Goal: Task Accomplishment & Management: Manage account settings

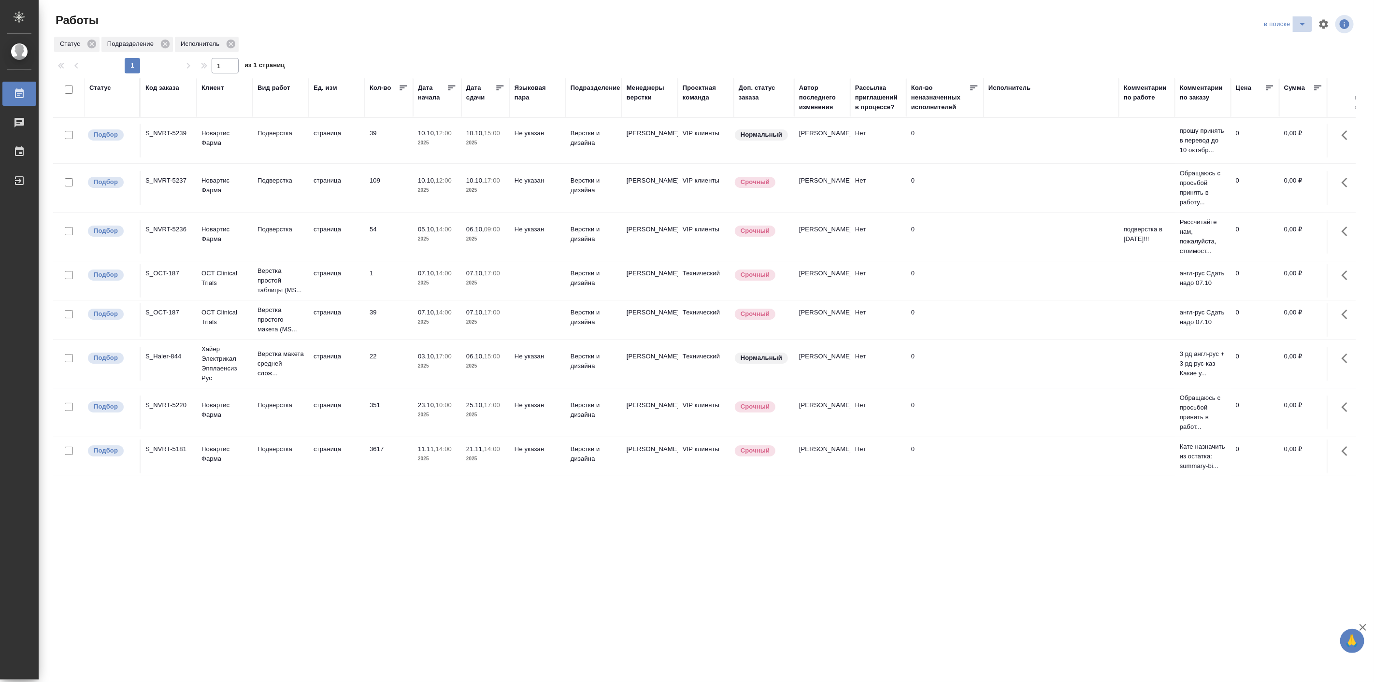
click at [1302, 27] on icon "split button" at bounding box center [1303, 24] width 12 height 12
click at [1278, 61] on li "Подбор Лайт" at bounding box center [1286, 58] width 58 height 15
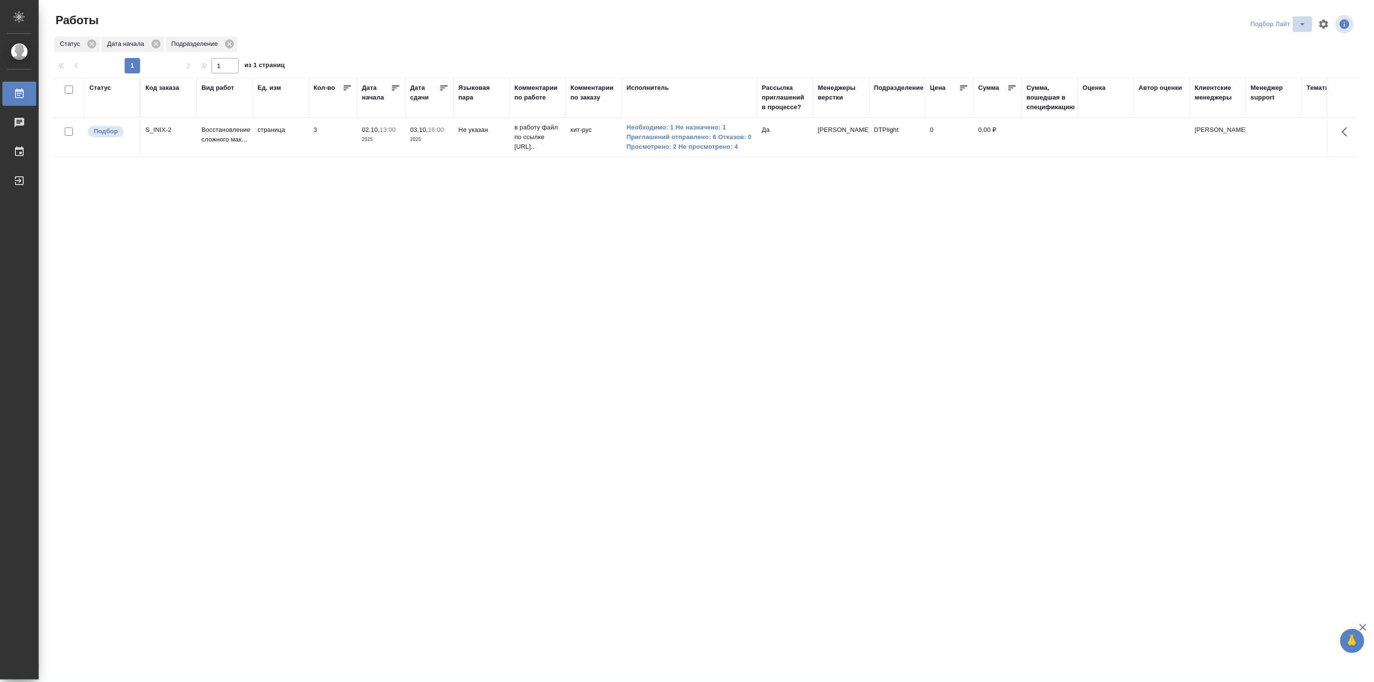
click at [1303, 25] on icon "split button" at bounding box center [1302, 24] width 5 height 2
click at [1268, 75] on li "Мои" at bounding box center [1279, 74] width 66 height 15
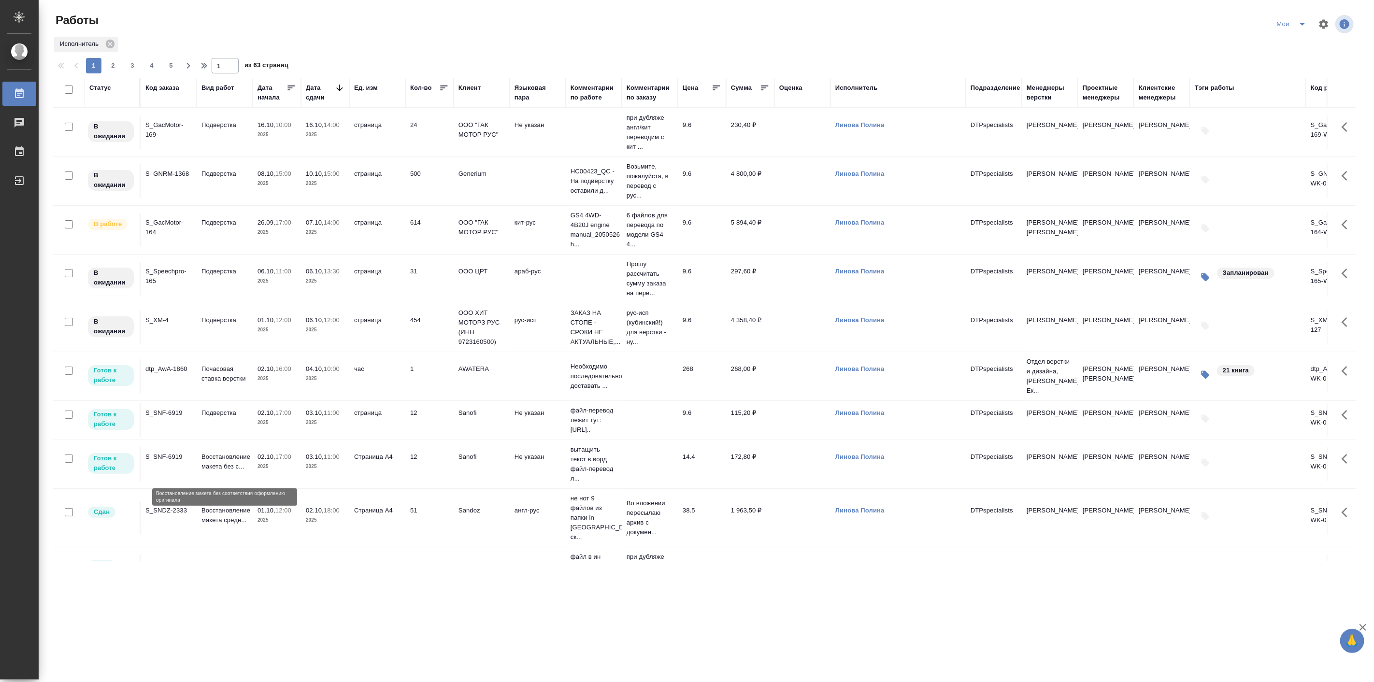
click at [239, 471] on p "Восстановление макета без с..." at bounding box center [225, 461] width 46 height 19
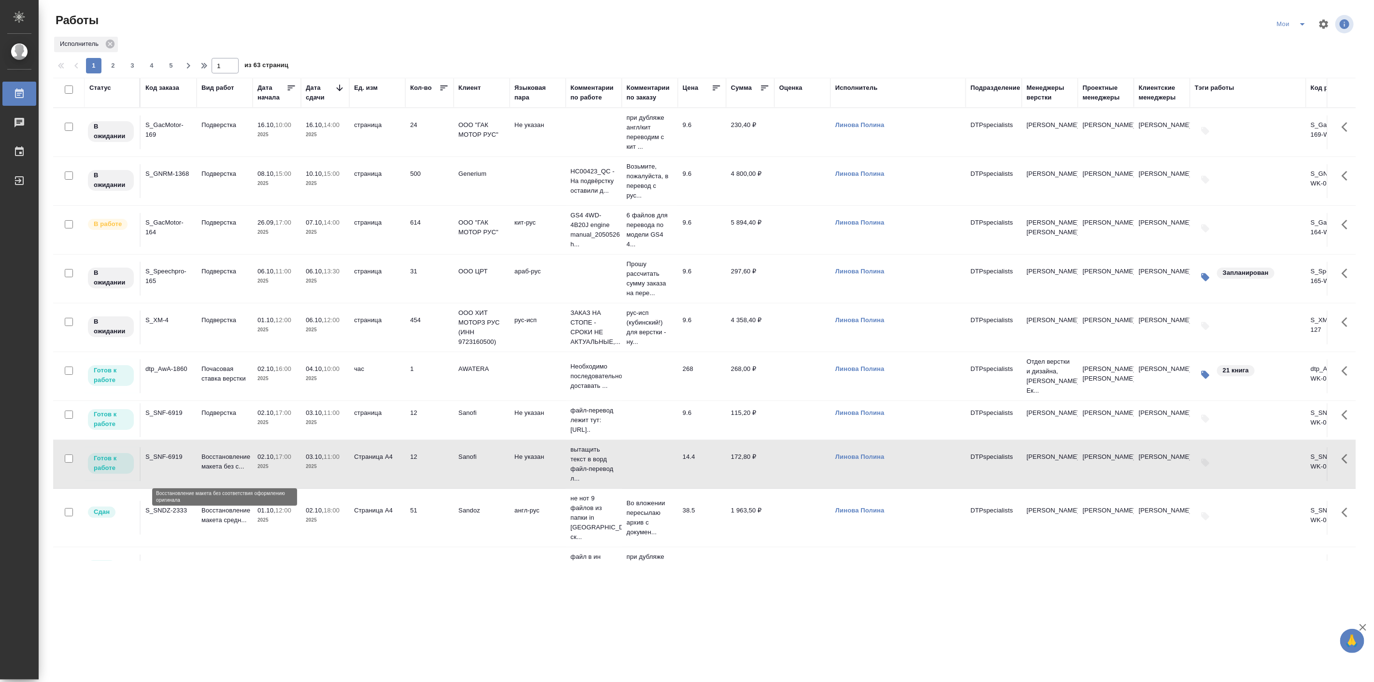
click at [239, 471] on p "Восстановление макета без с..." at bounding box center [225, 461] width 46 height 19
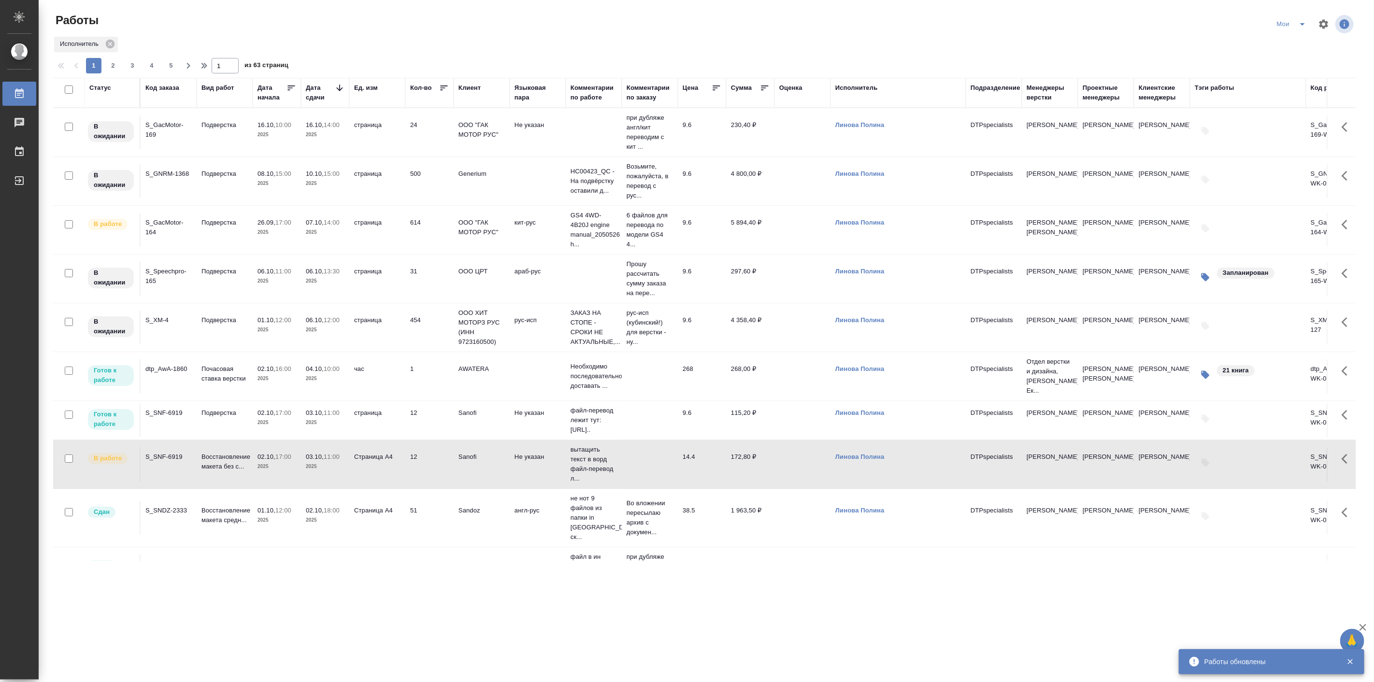
click at [291, 428] on p "2025" at bounding box center [277, 423] width 39 height 10
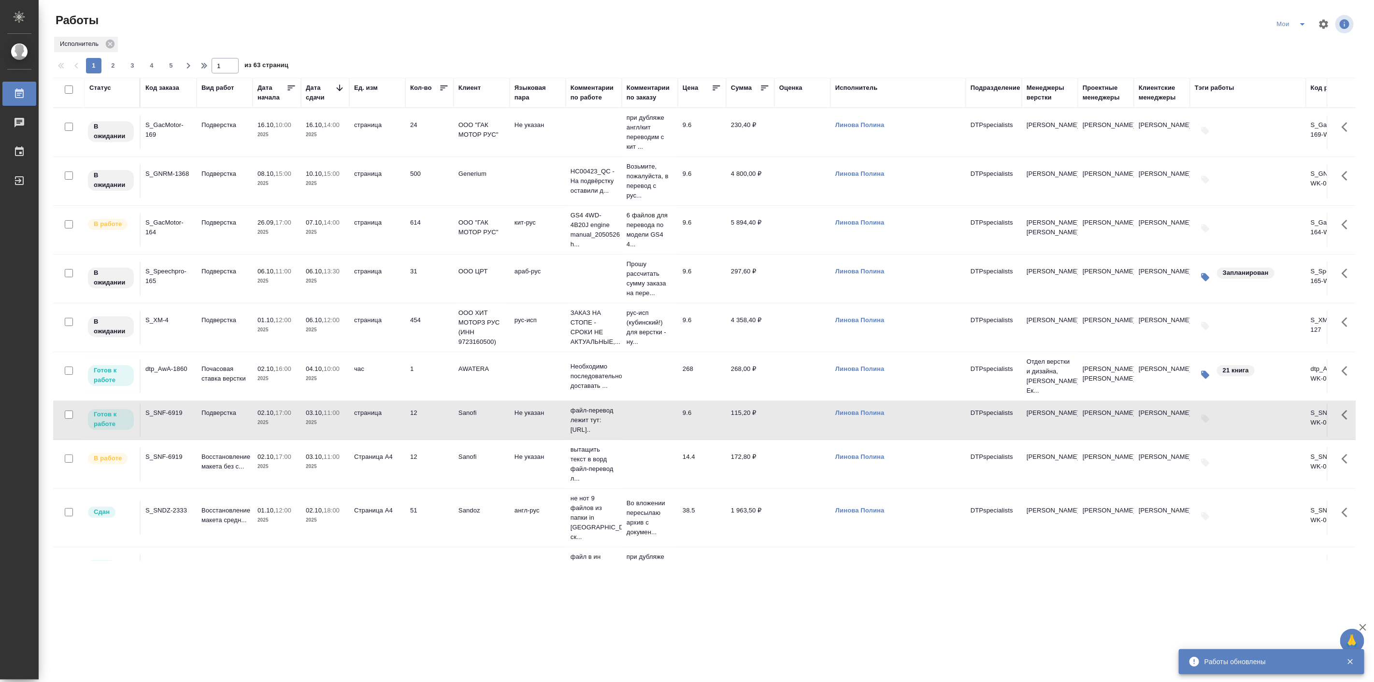
click at [291, 428] on p "2025" at bounding box center [277, 423] width 39 height 10
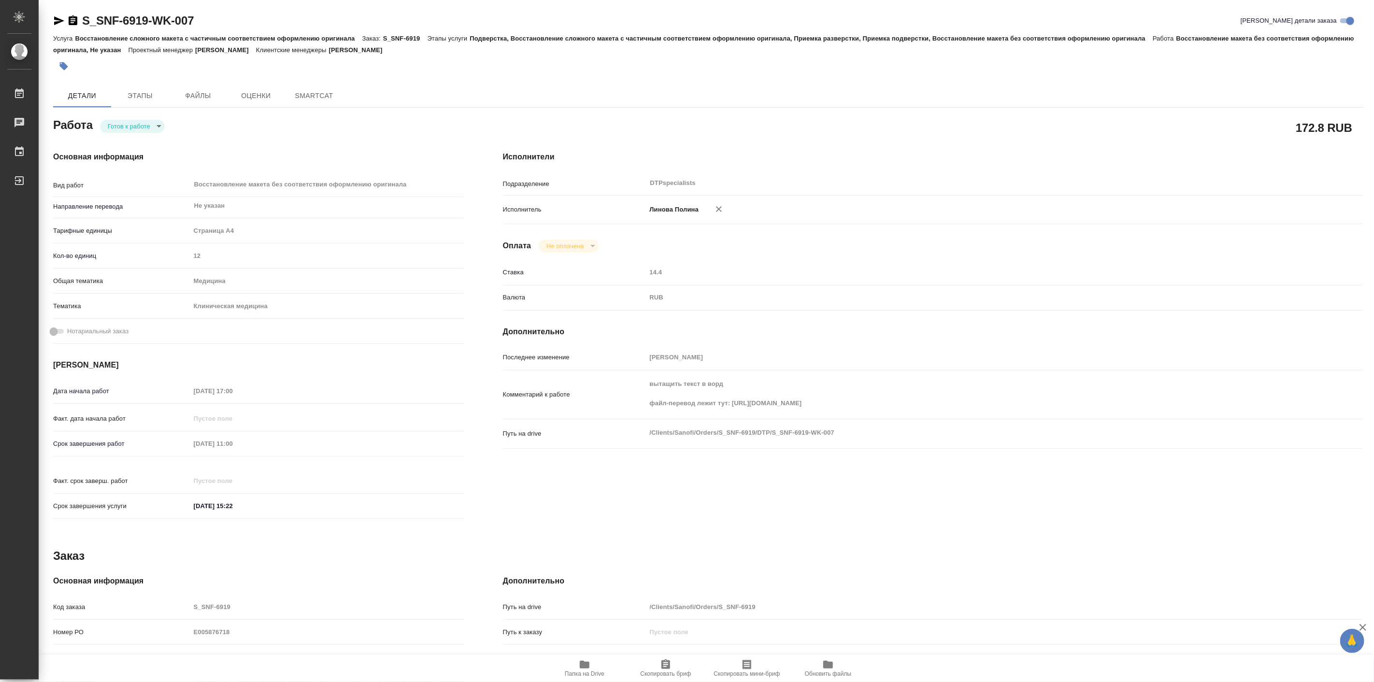
type textarea "x"
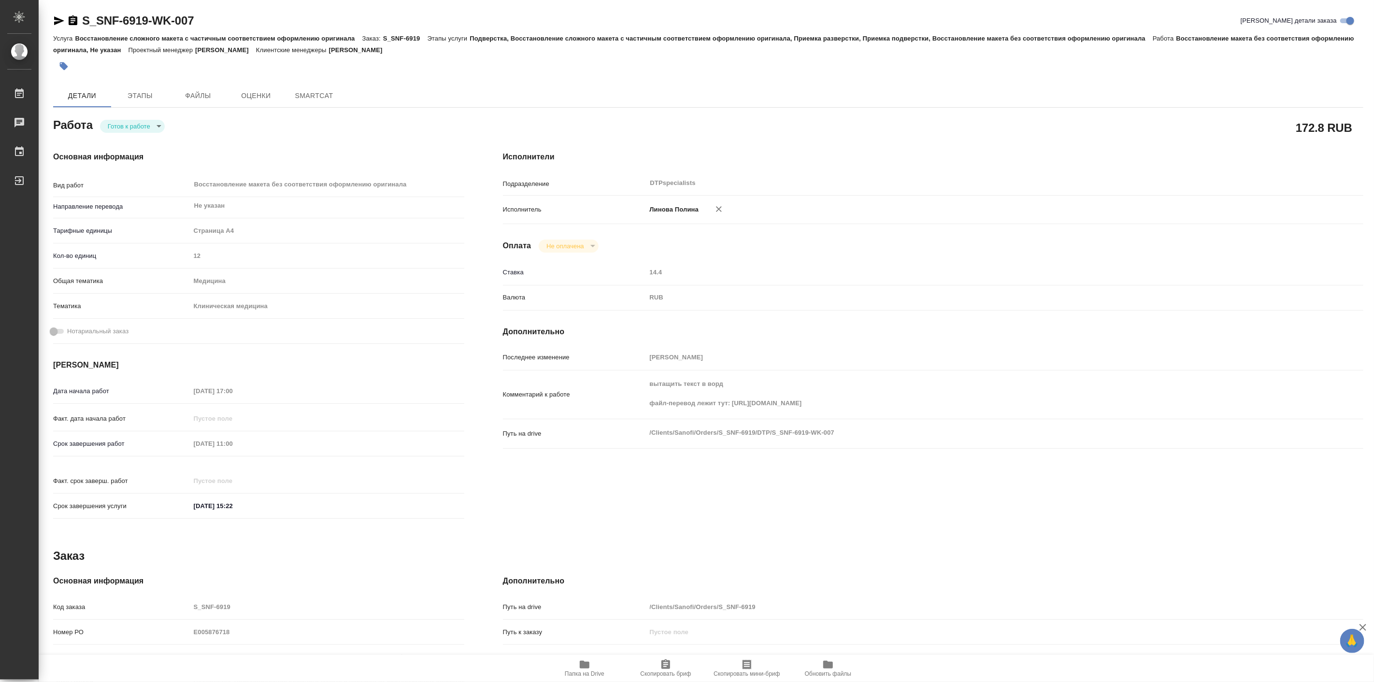
type textarea "x"
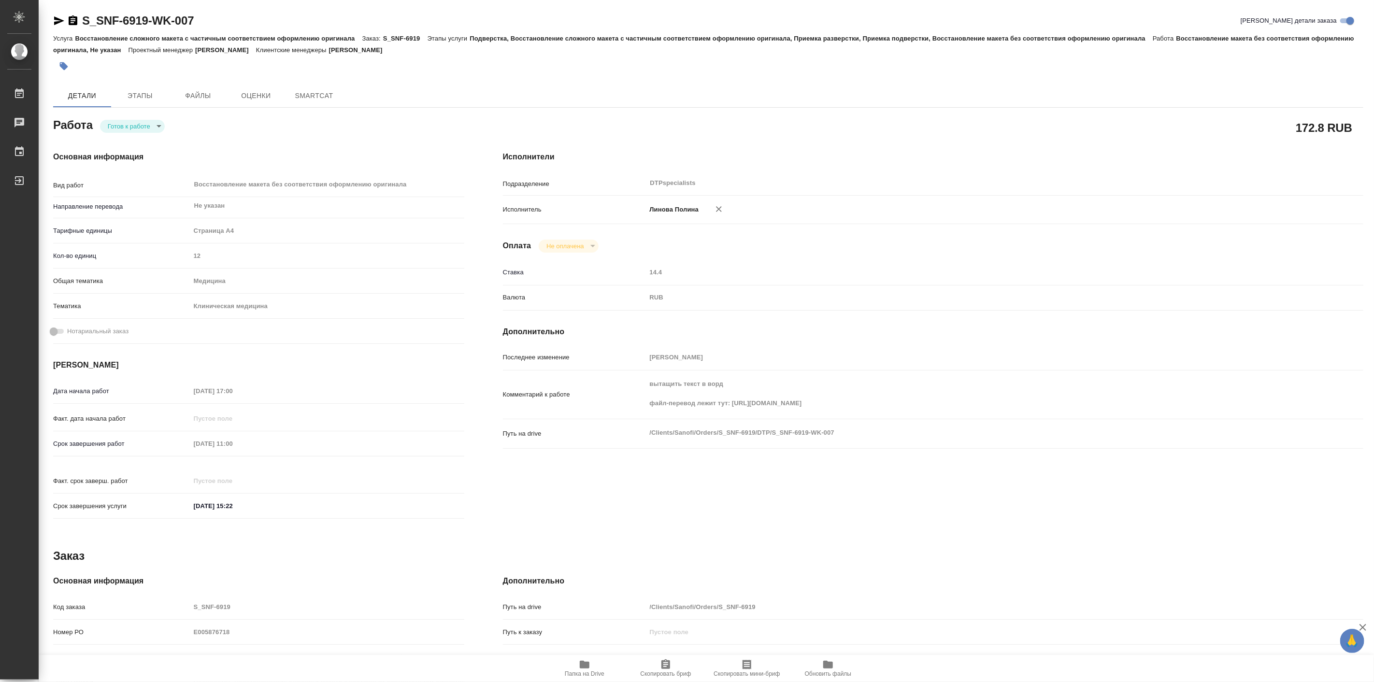
type textarea "x"
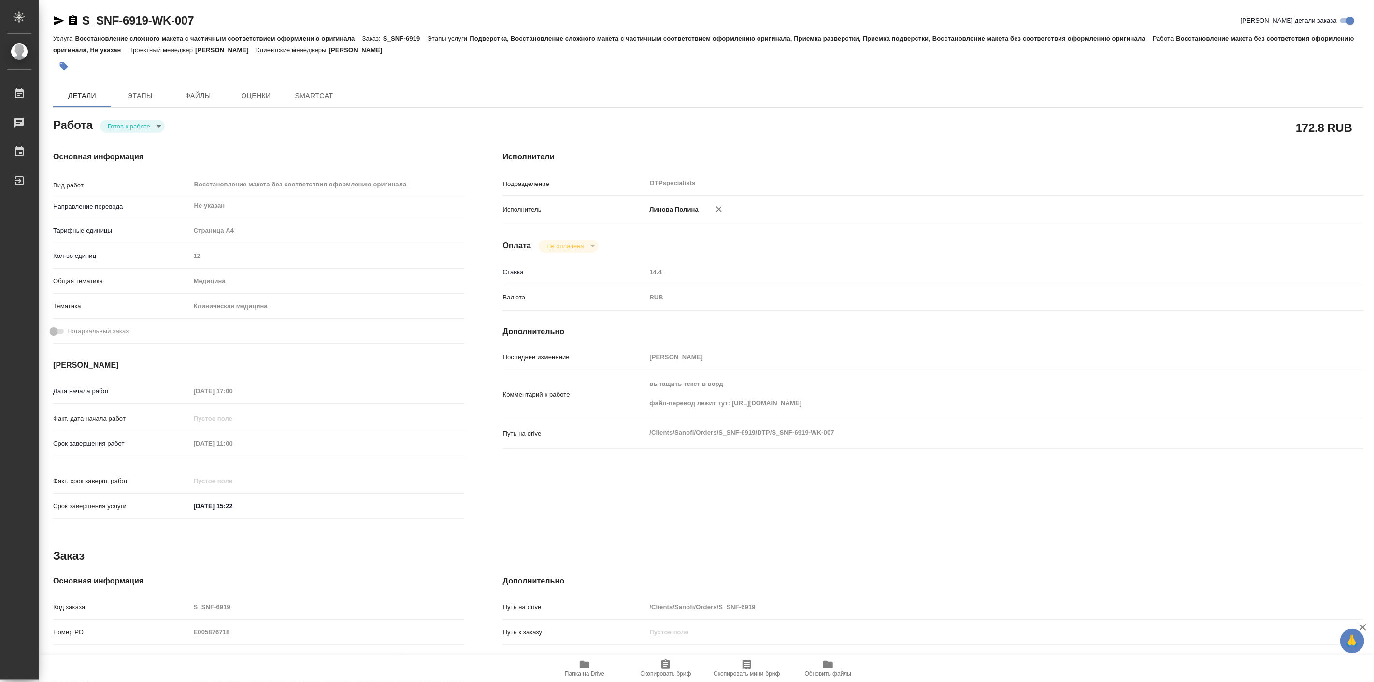
type textarea "x"
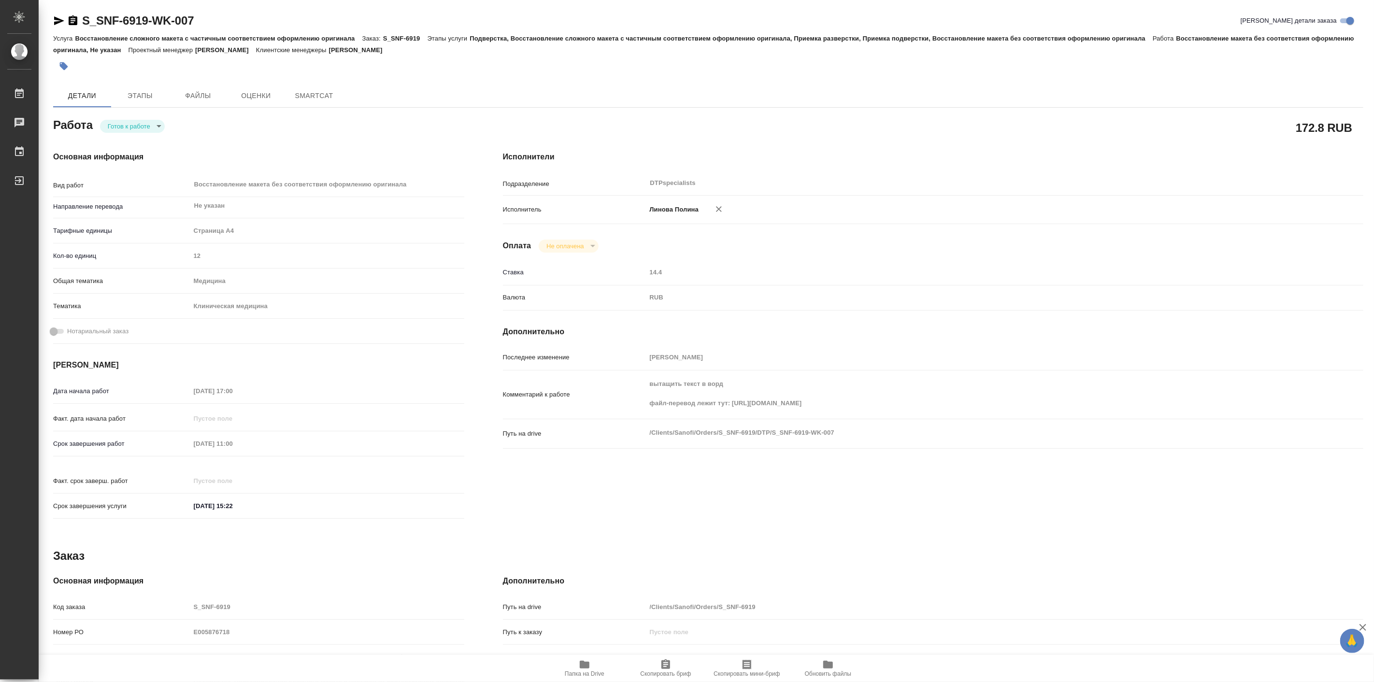
type textarea "x"
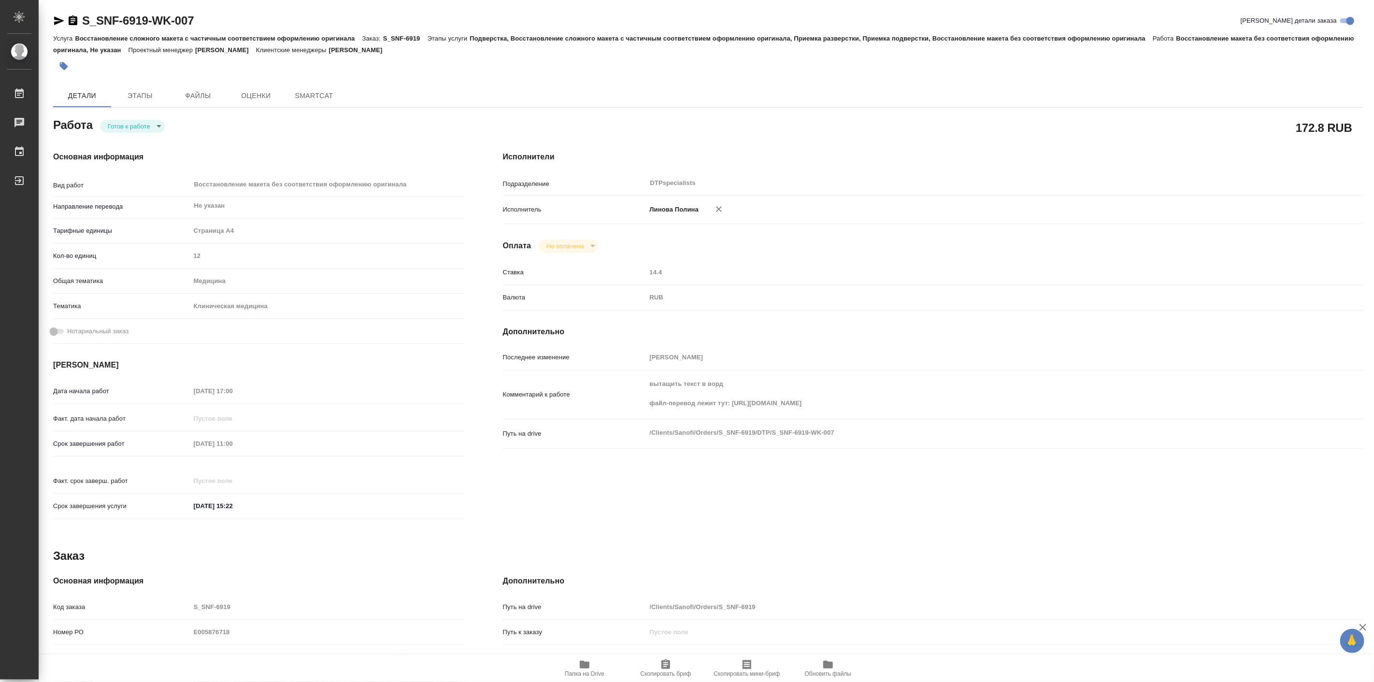
type textarea "x"
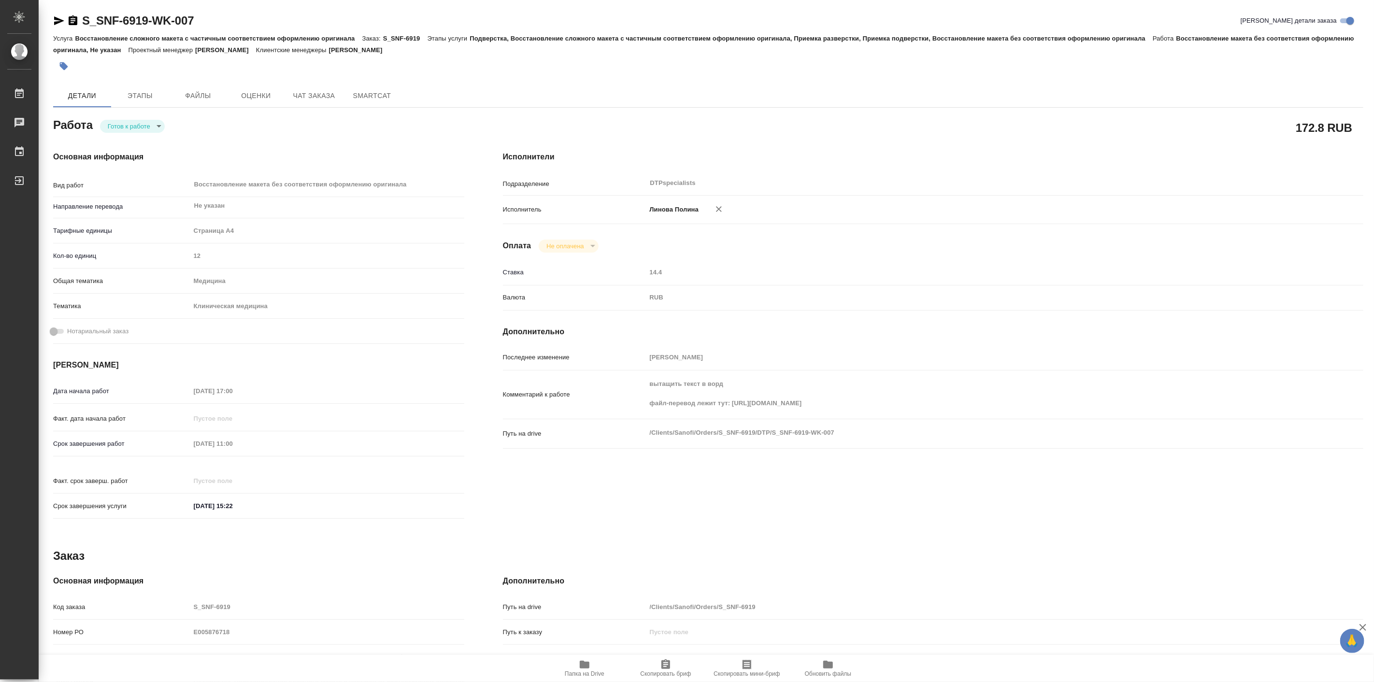
type textarea "x"
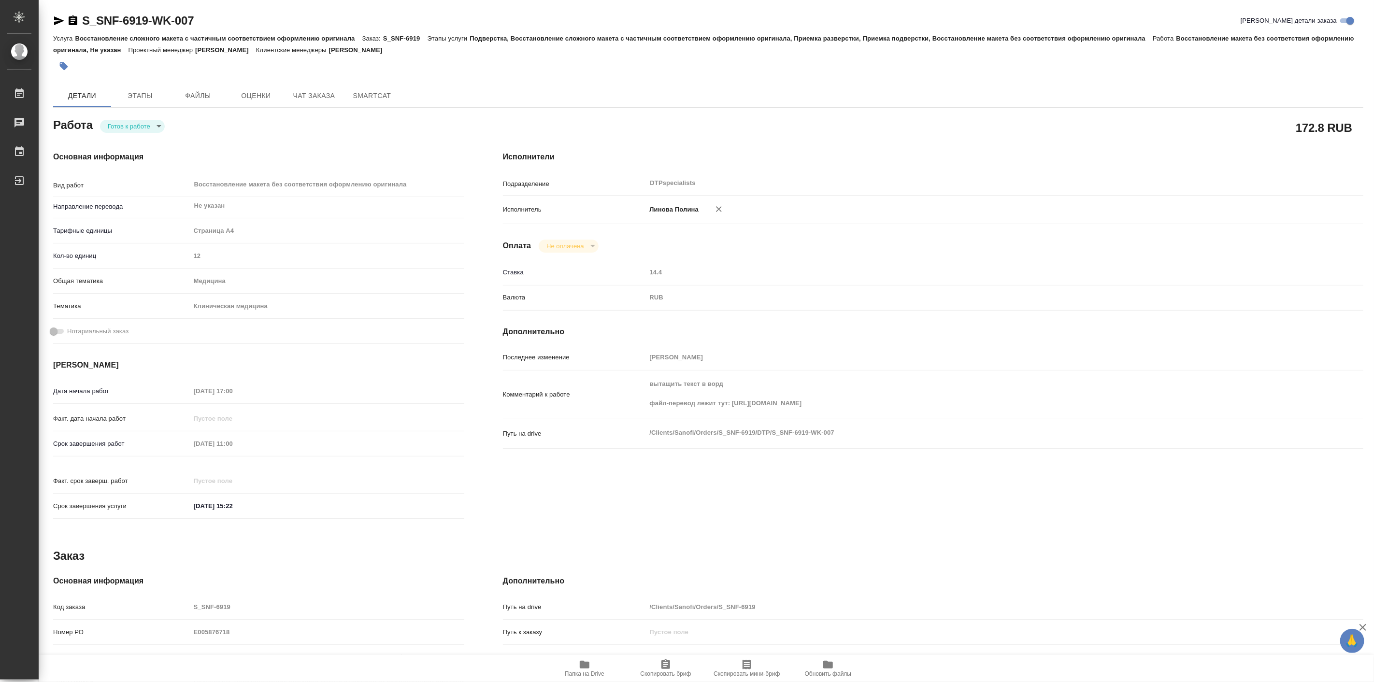
type textarea "x"
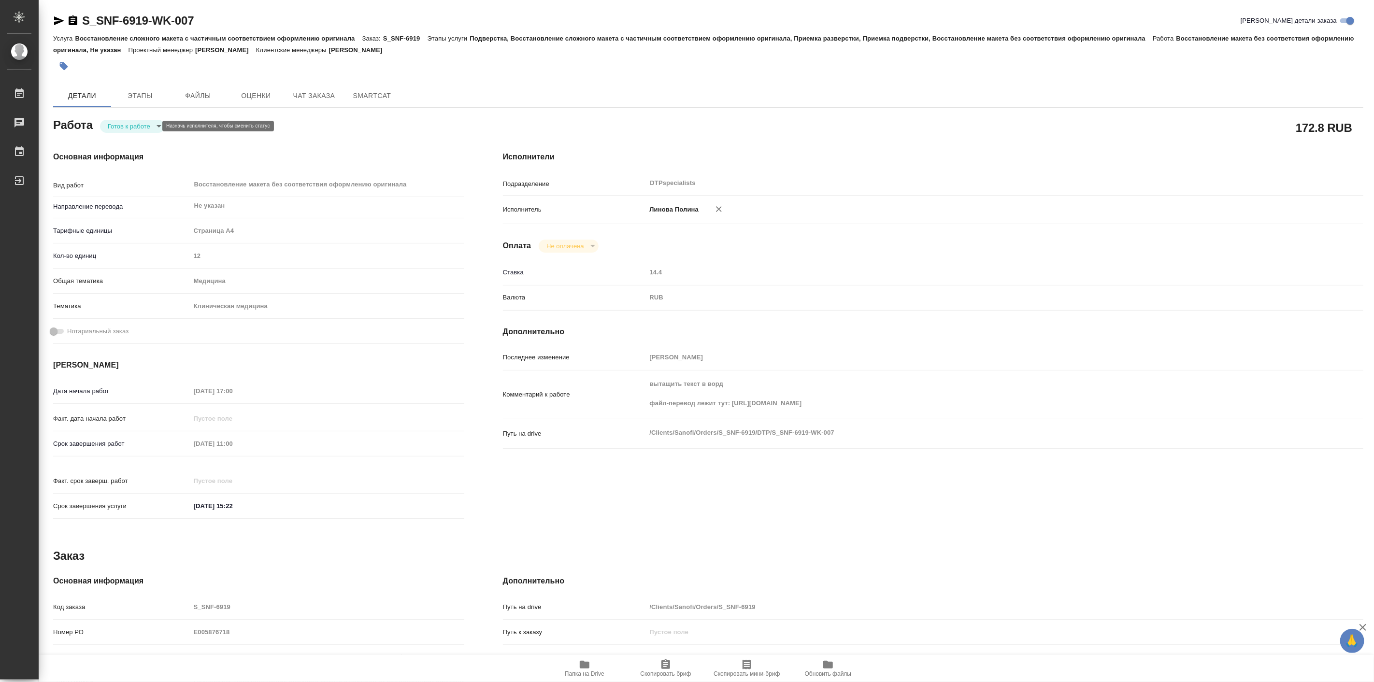
click at [144, 126] on body "🙏 .cls-1 fill:#fff; AWATERA Linova Polina Работы 0 Чаты График Выйти S_SNF-6919…" at bounding box center [687, 341] width 1374 height 682
click at [144, 126] on li "В работе" at bounding box center [134, 126] width 68 height 16
type textarea "x"
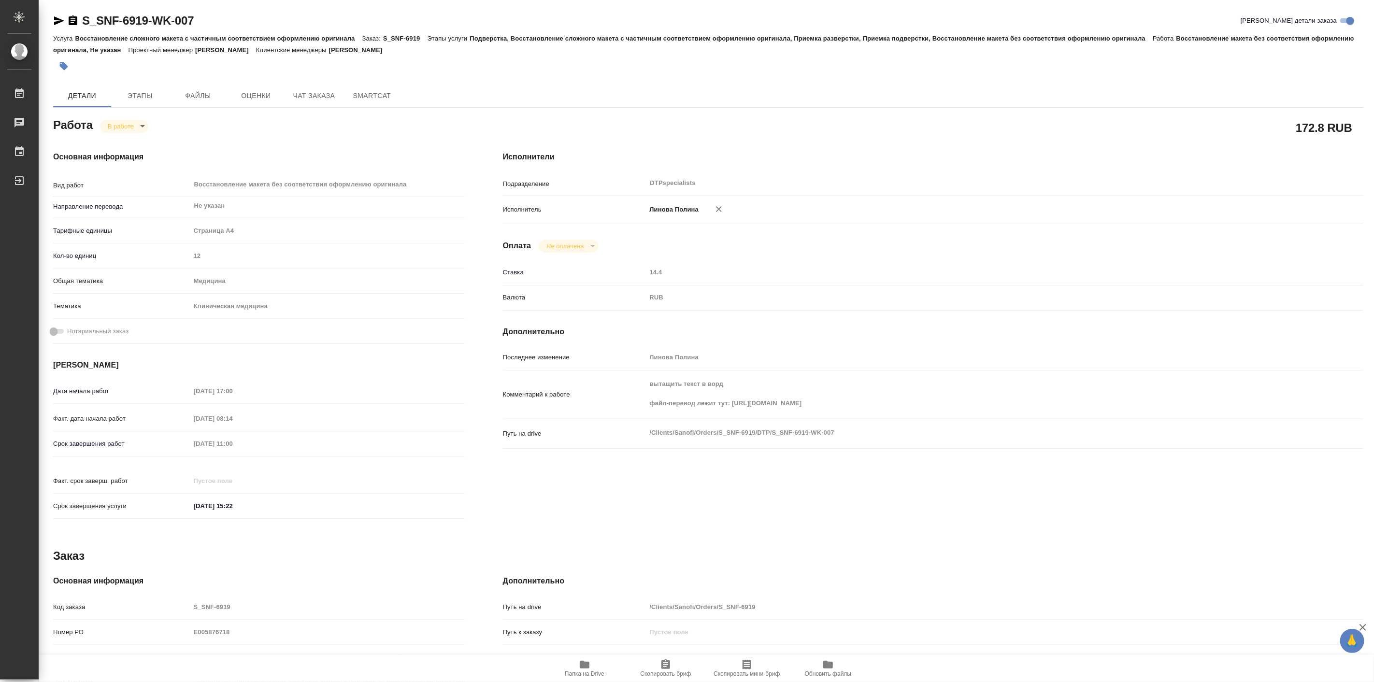
type textarea "x"
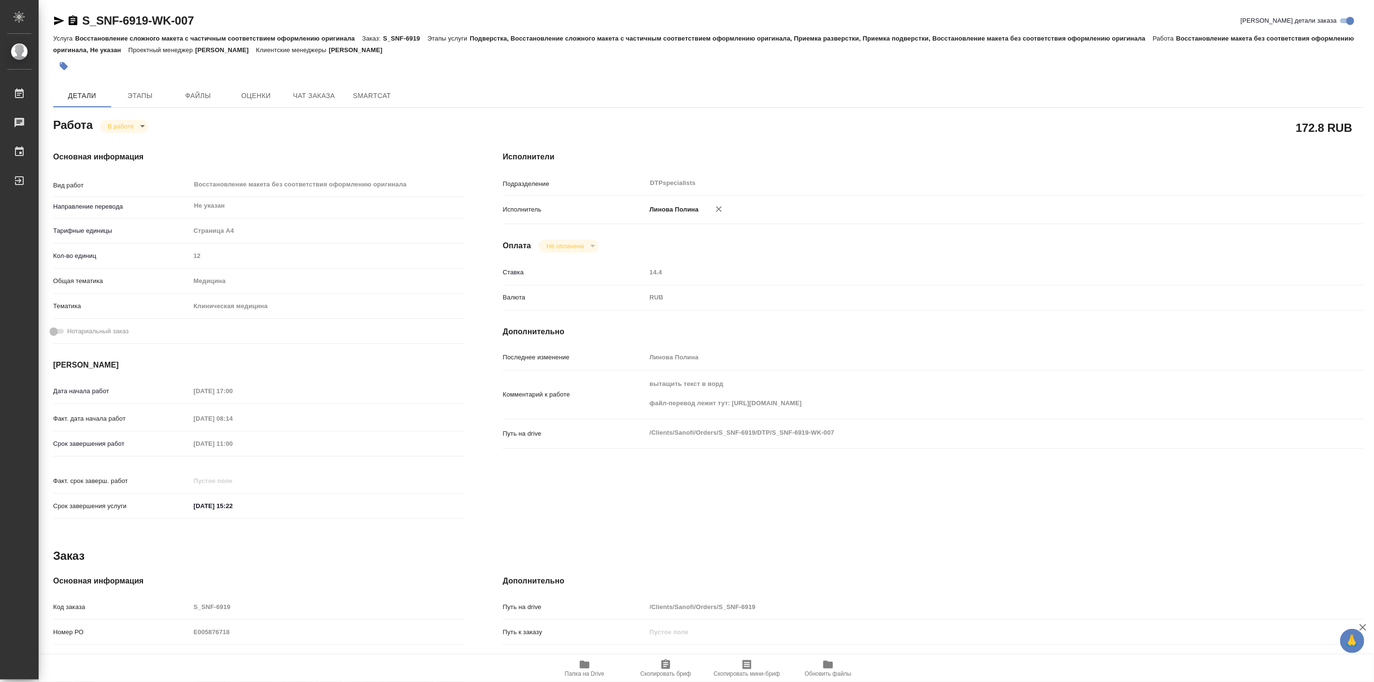
type textarea "x"
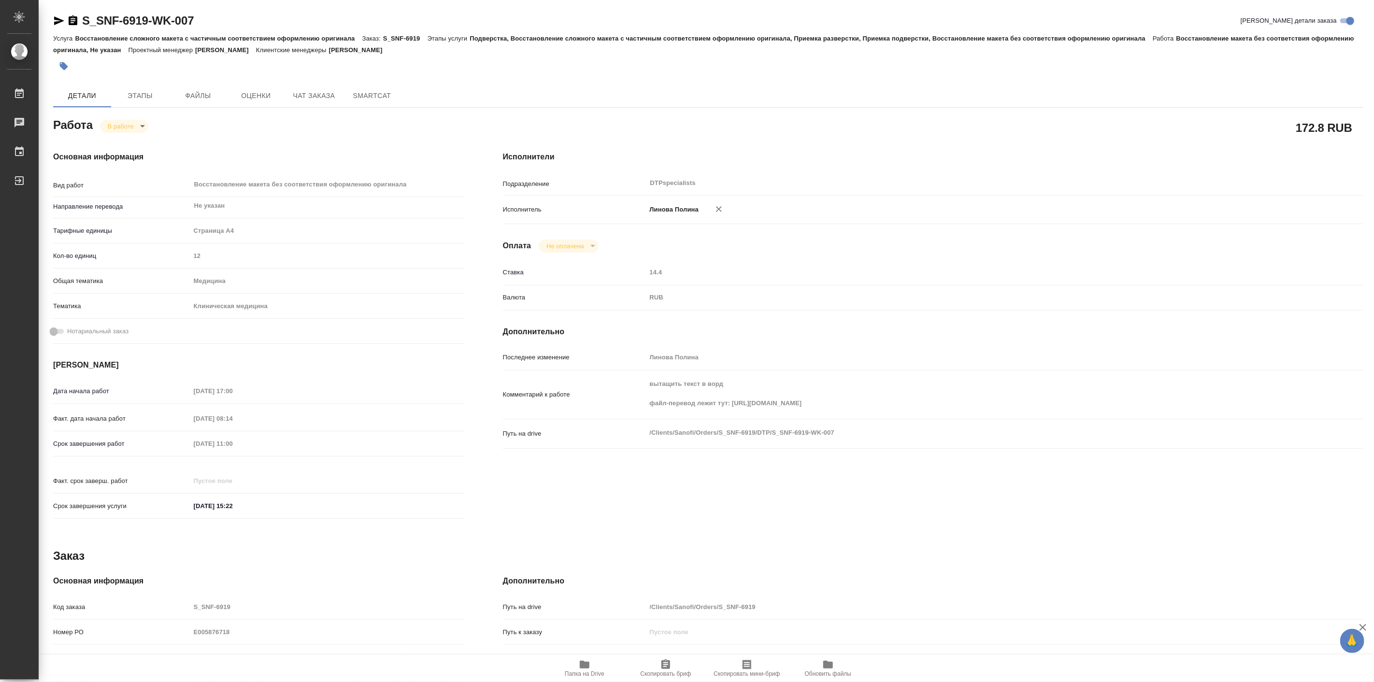
type textarea "x"
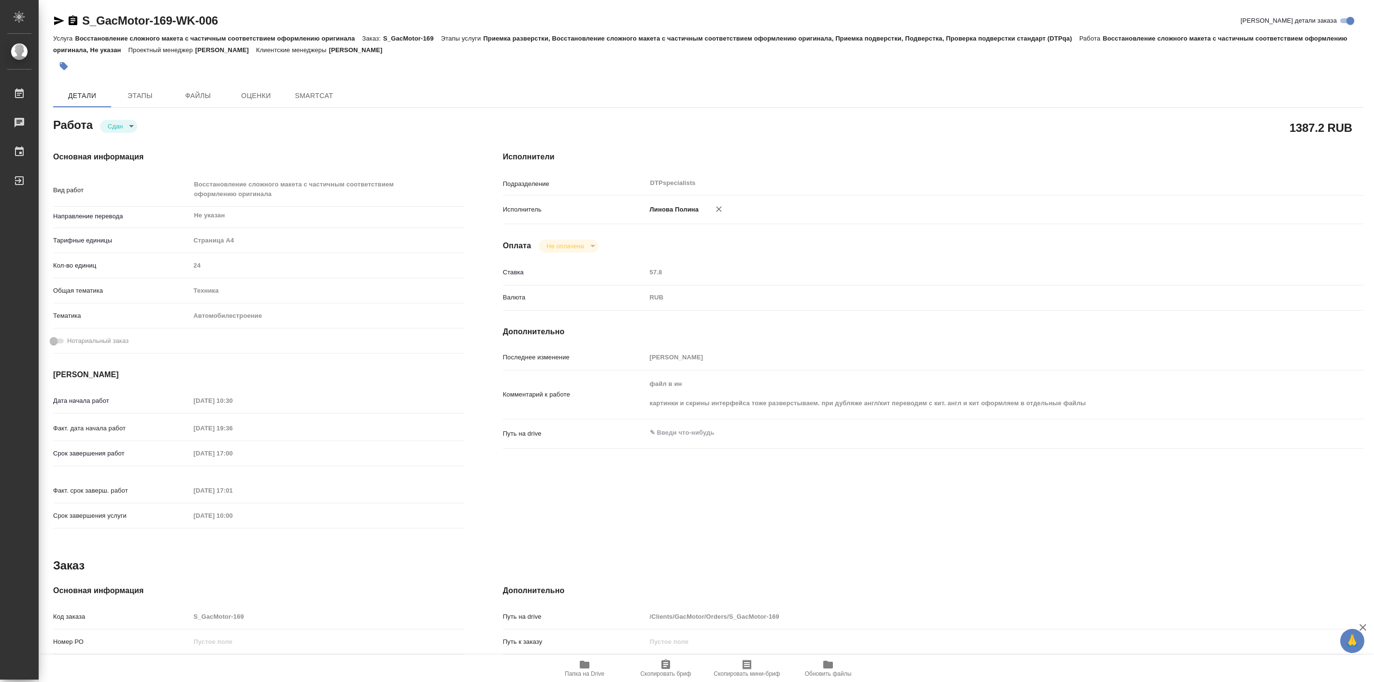
type textarea "x"
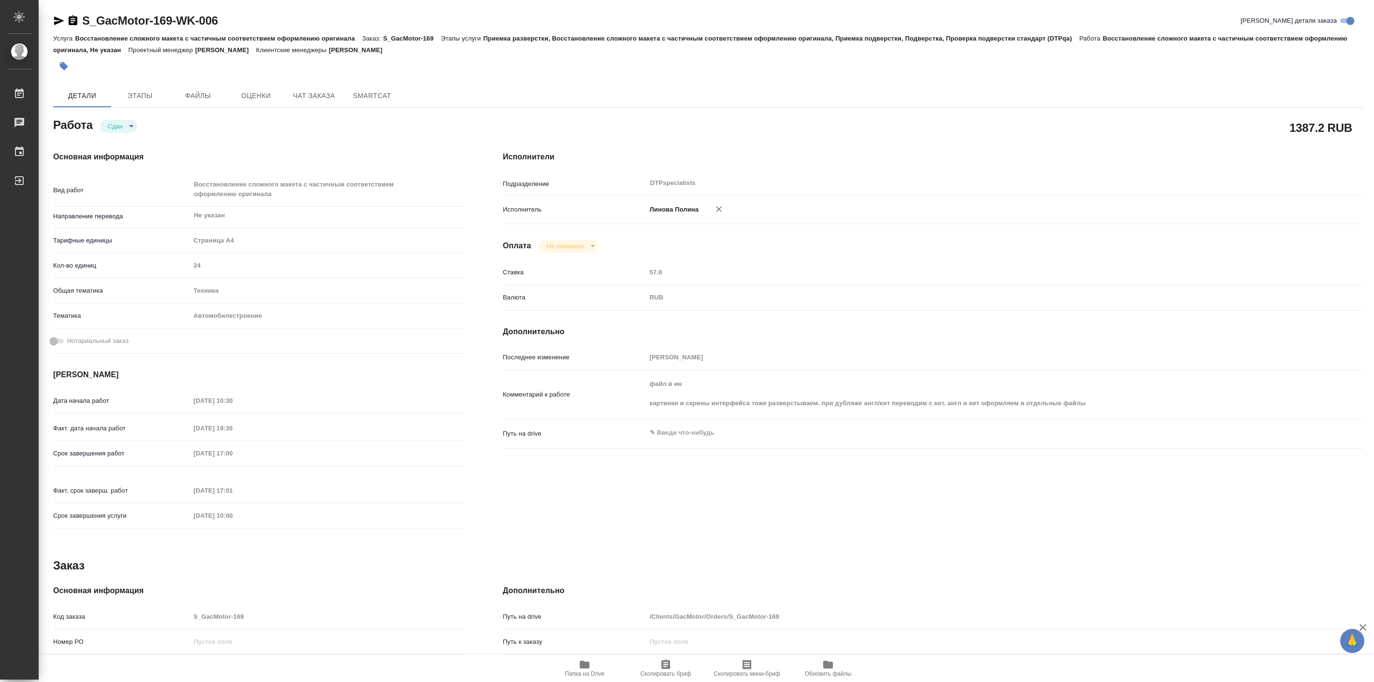
type textarea "x"
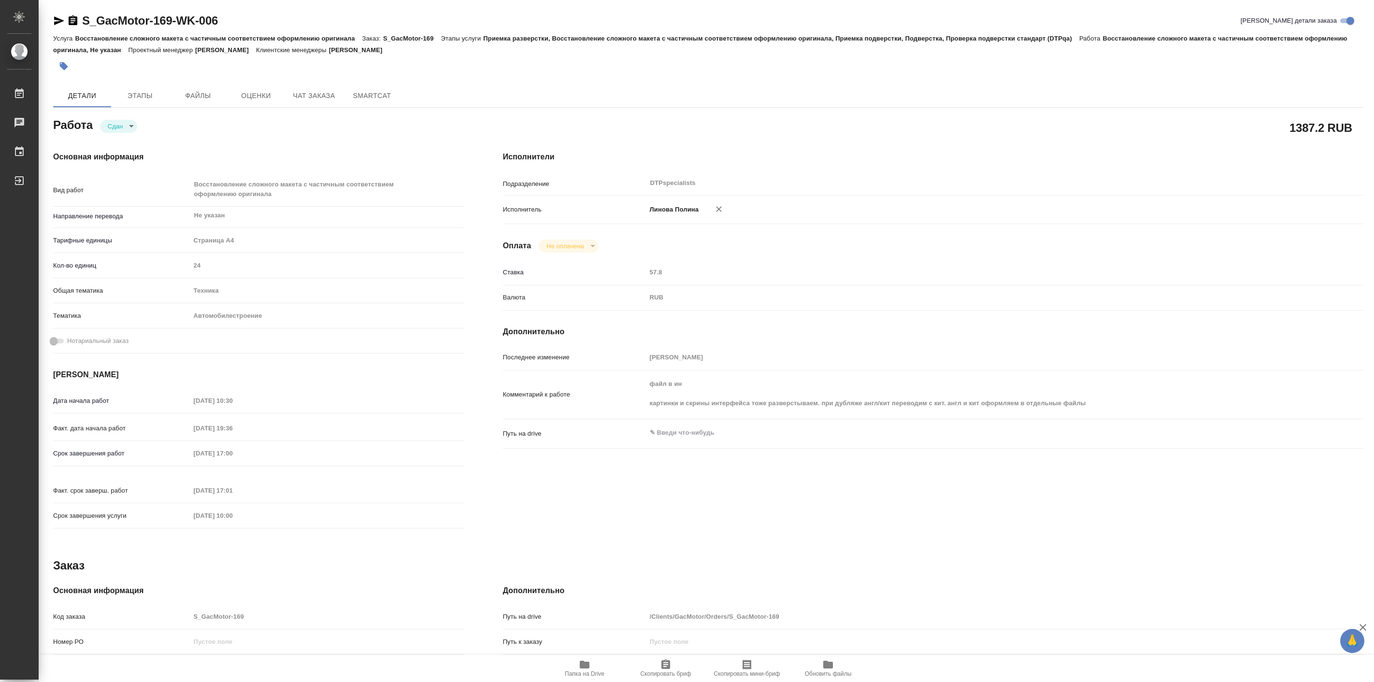
type textarea "x"
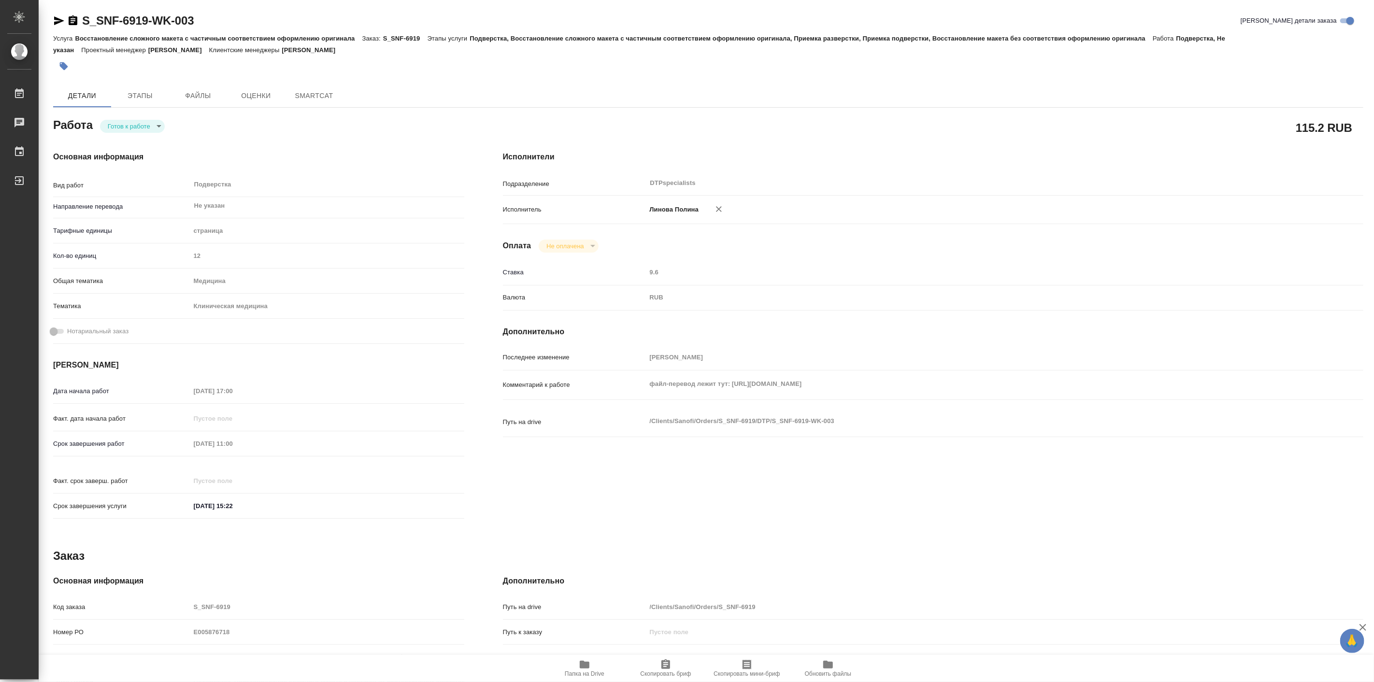
type textarea "x"
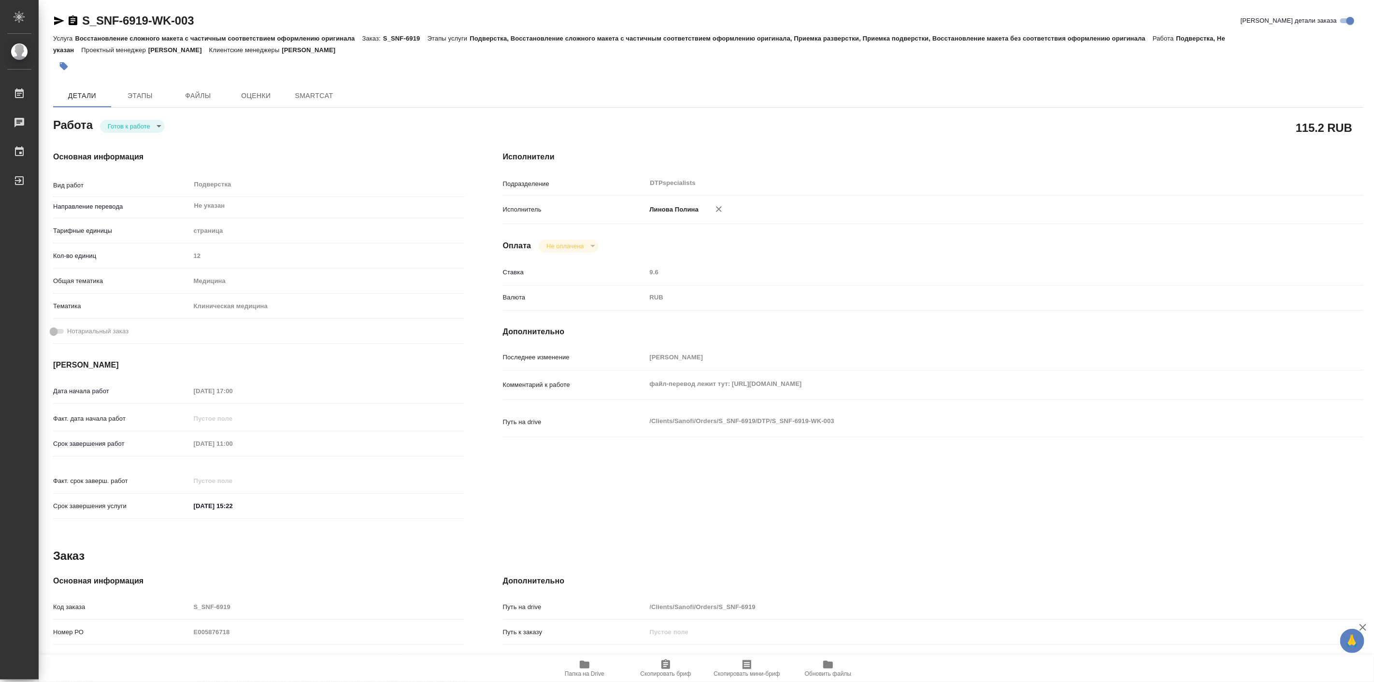
type textarea "x"
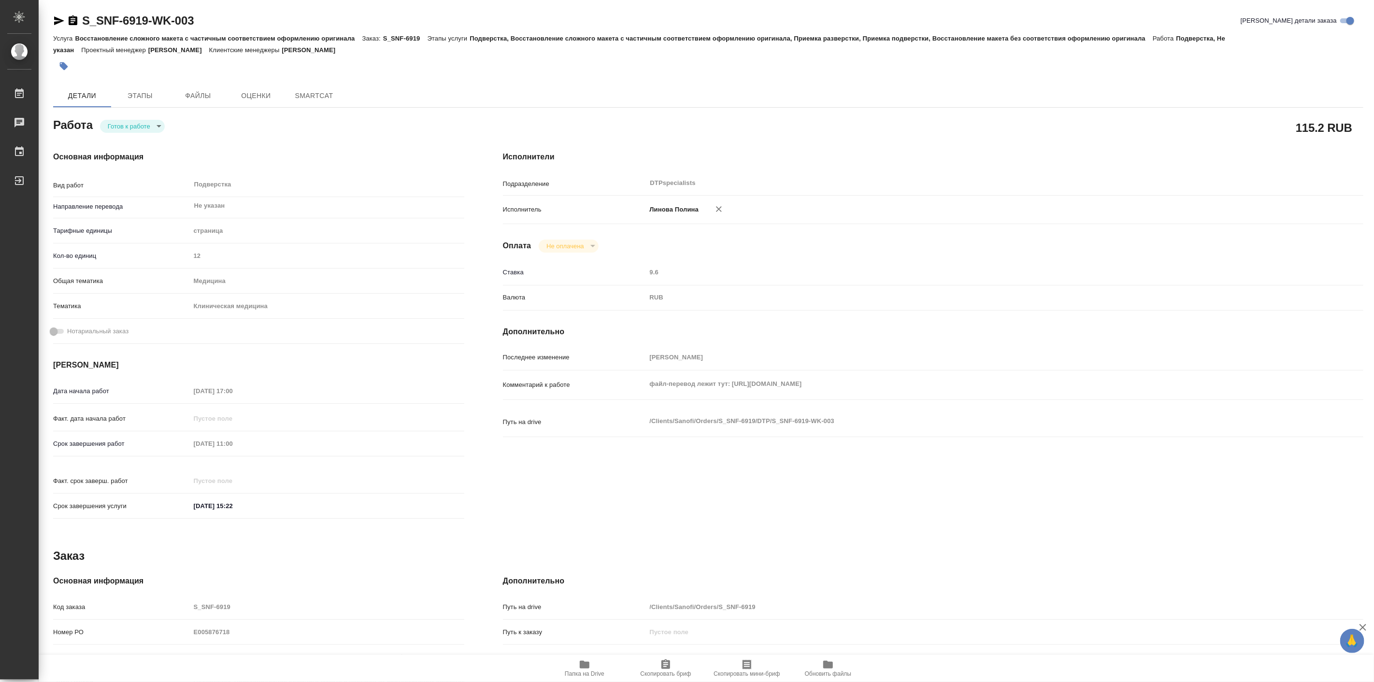
type textarea "x"
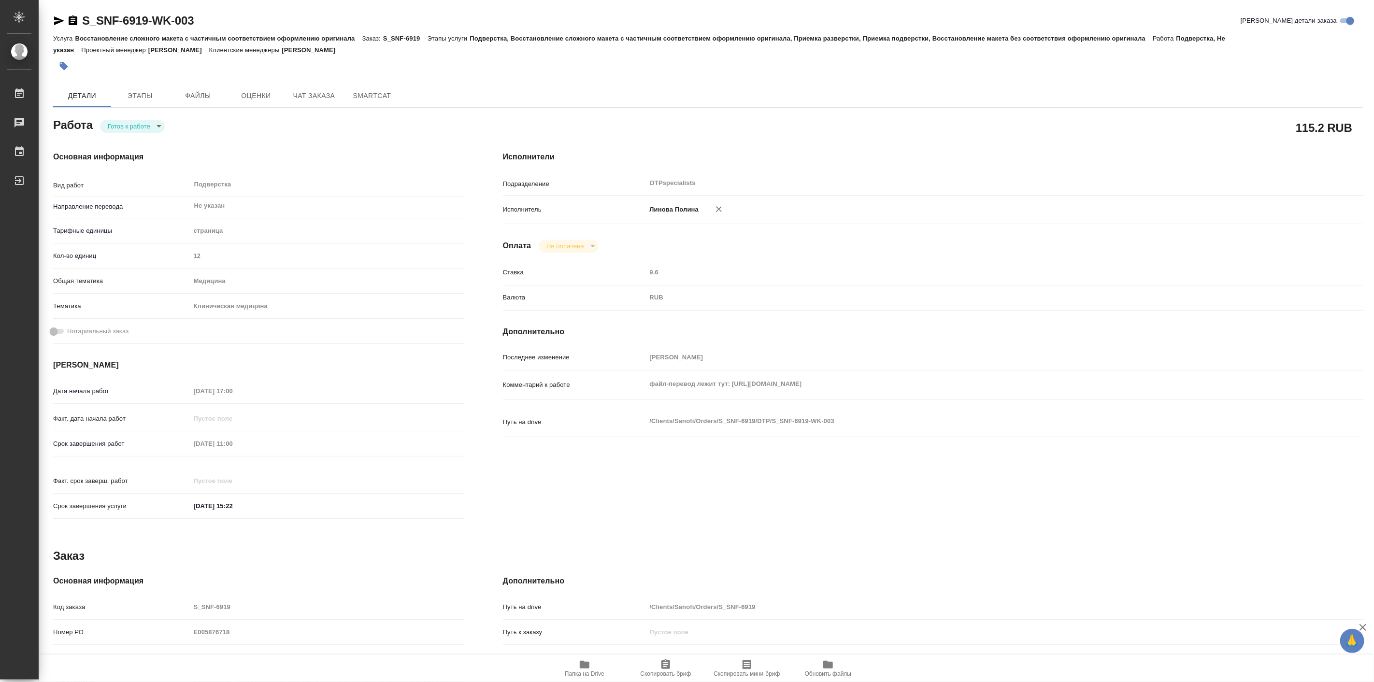
type textarea "x"
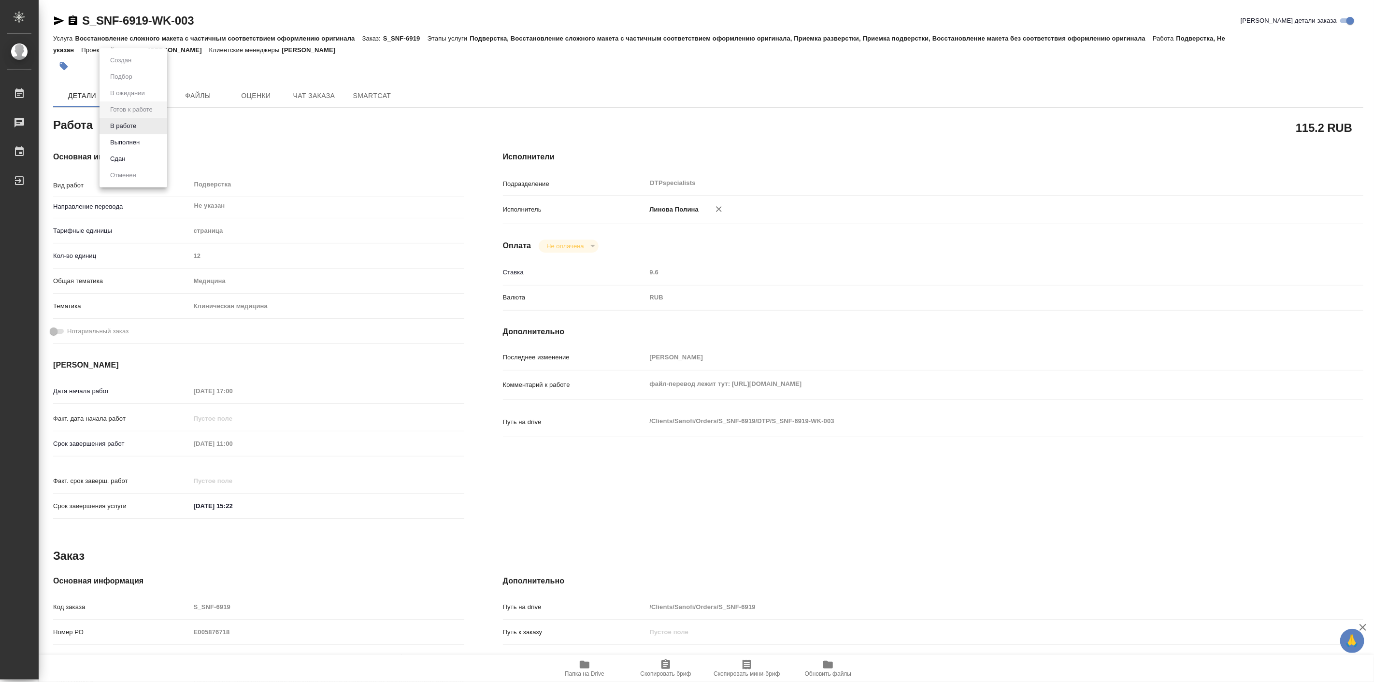
click at [156, 126] on body "🙏 .cls-1 fill:#fff; AWATERA [PERSON_NAME] Работы Чаты График Выйти S_SNF-6919-W…" at bounding box center [687, 341] width 1374 height 682
type textarea "x"
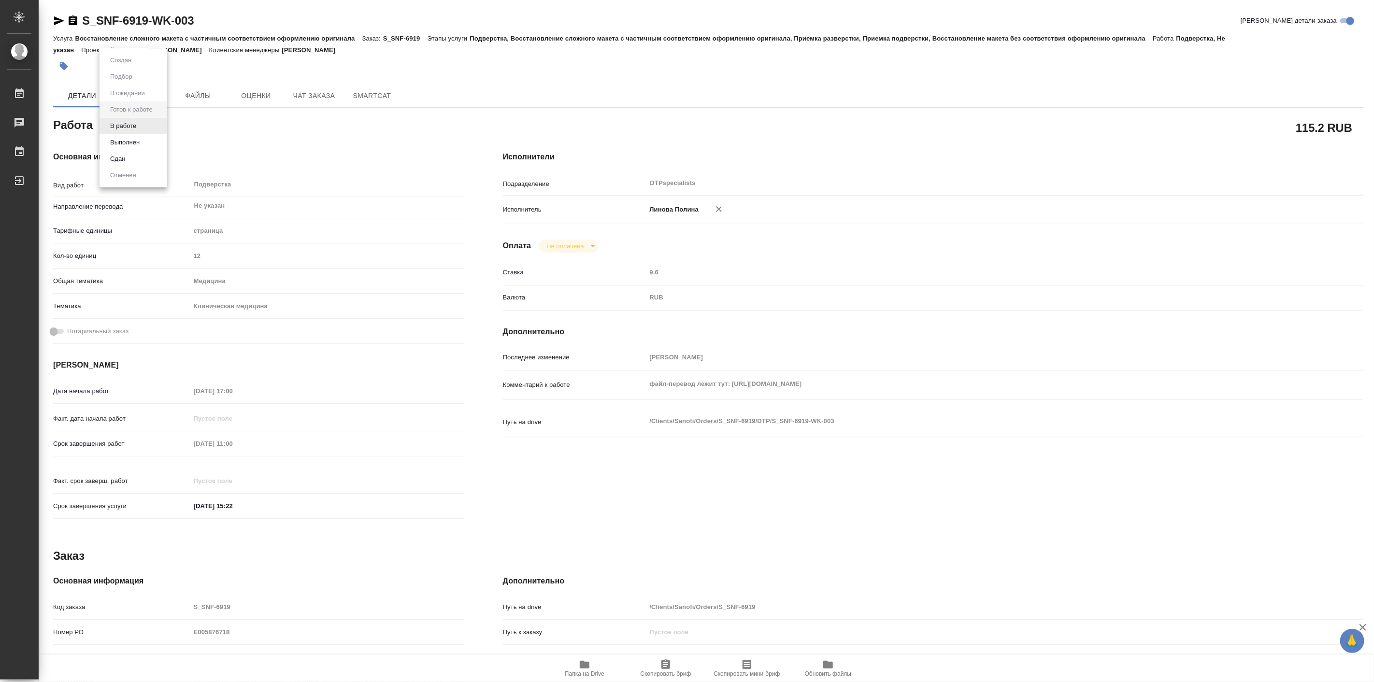
type textarea "x"
click at [149, 123] on li "В работе" at bounding box center [134, 126] width 68 height 16
type textarea "x"
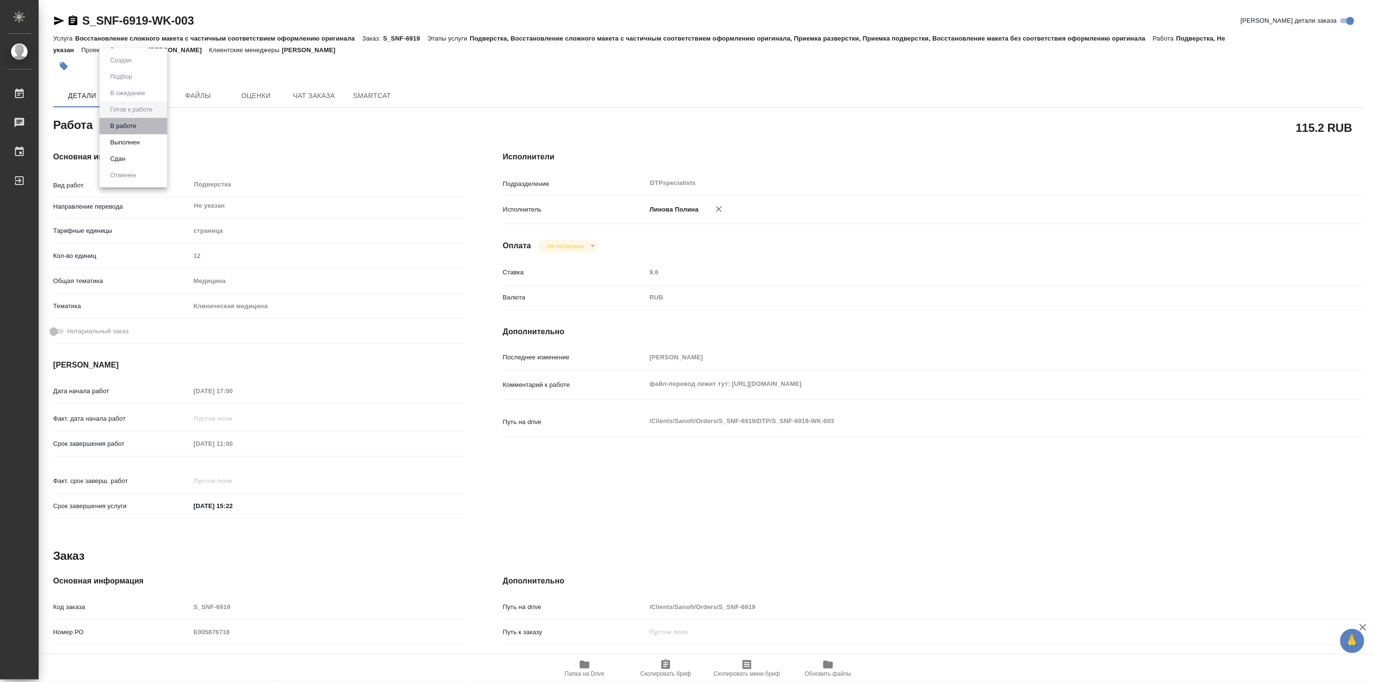
type textarea "x"
click at [142, 98] on span "Этапы" at bounding box center [140, 96] width 46 height 12
type textarea "x"
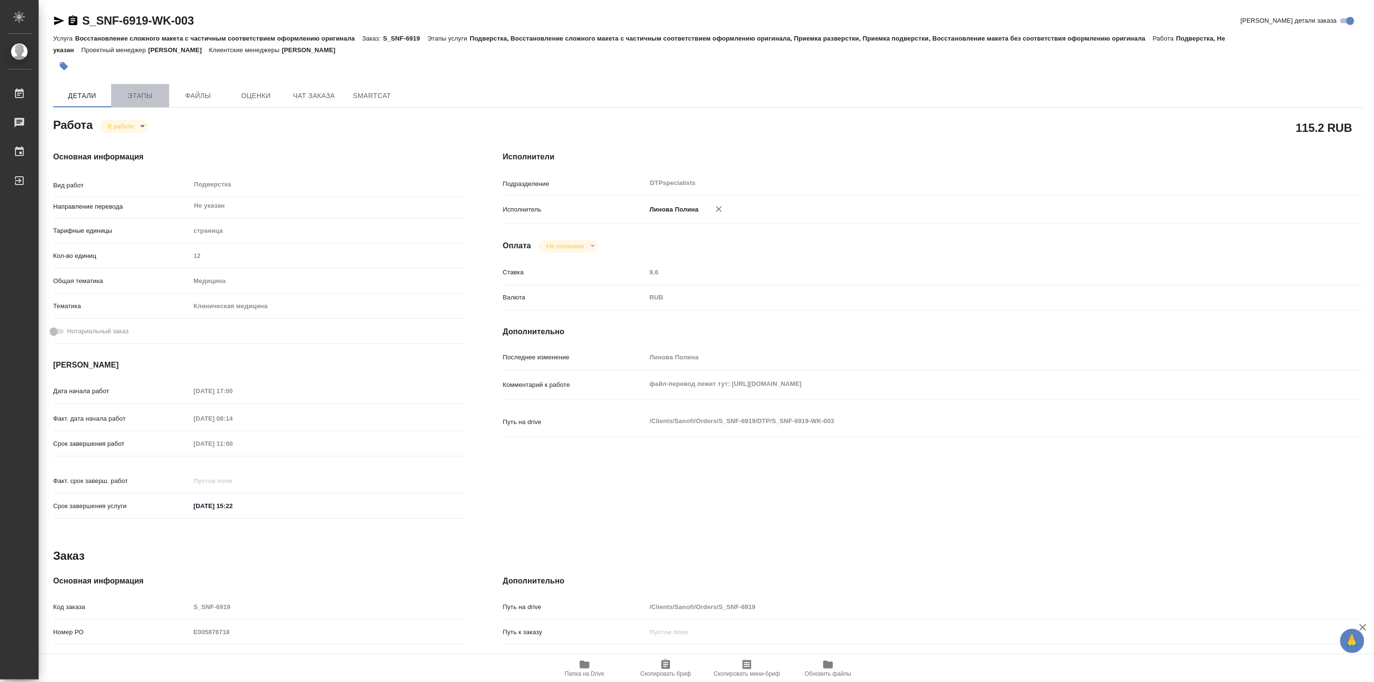
type textarea "x"
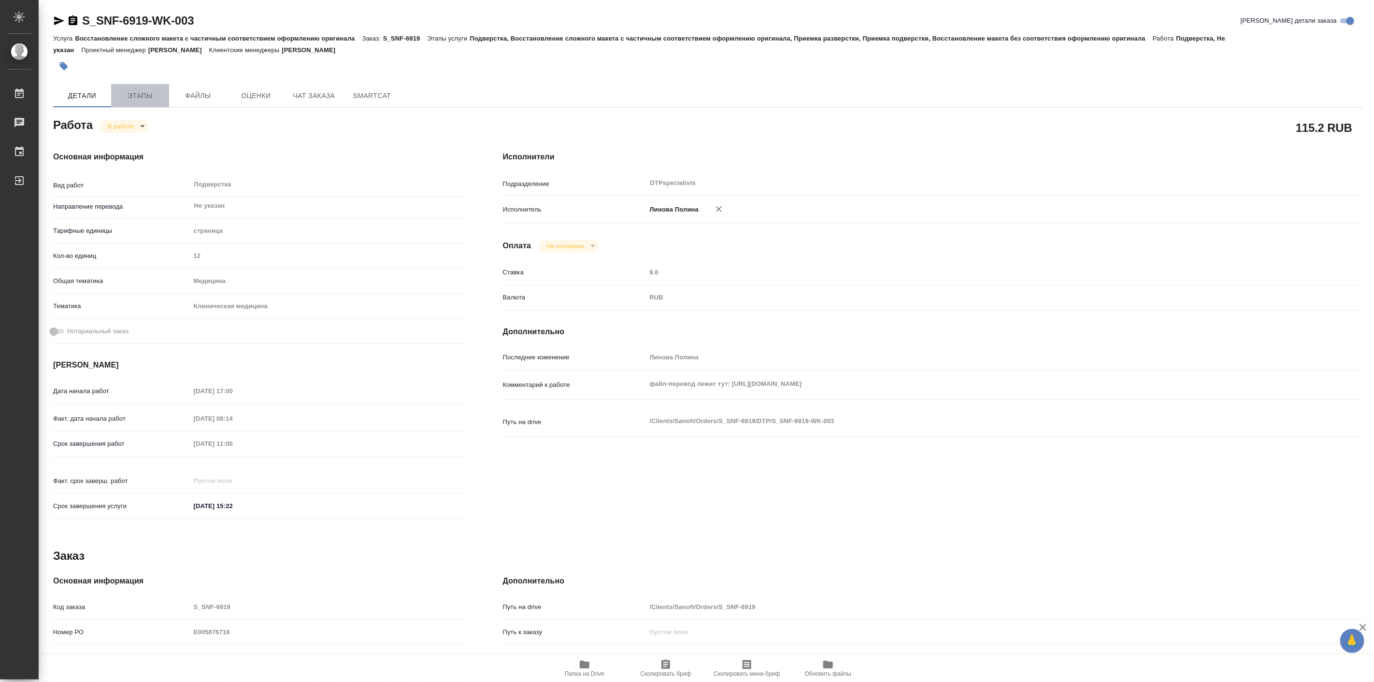
type textarea "x"
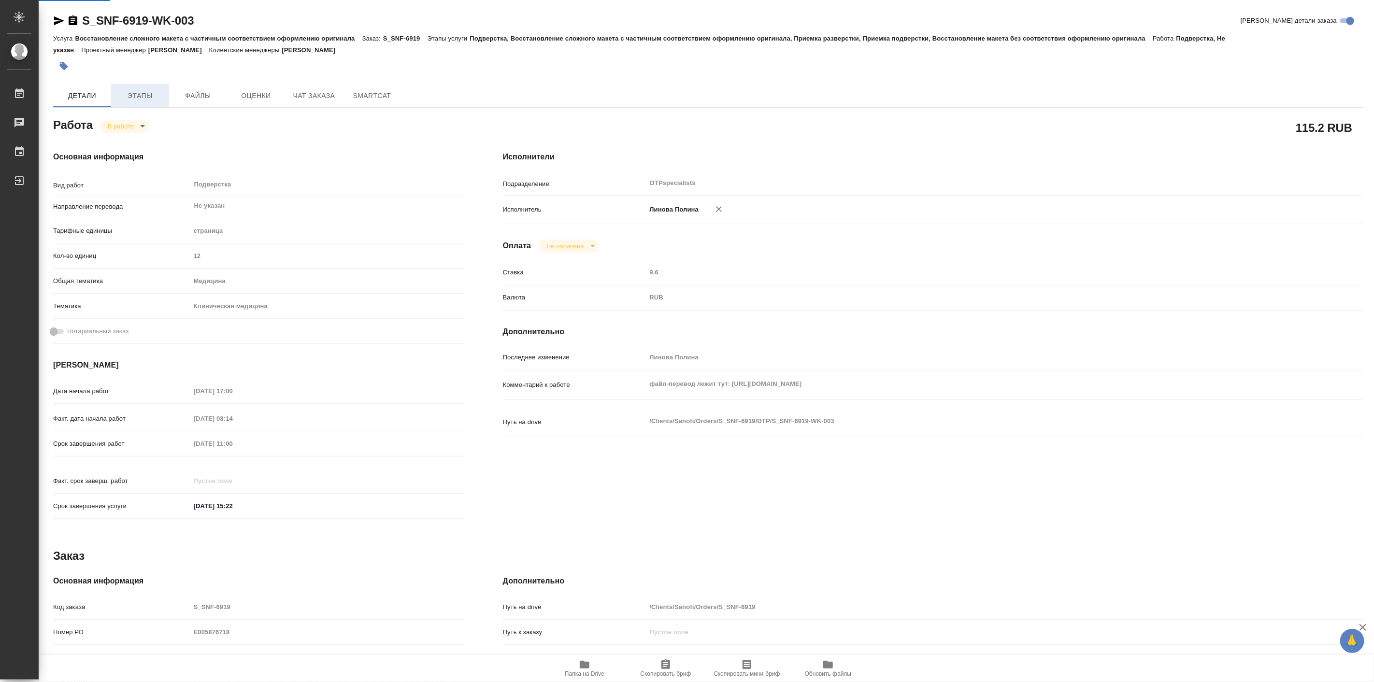
type textarea "x"
